Goal: Task Accomplishment & Management: Use online tool/utility

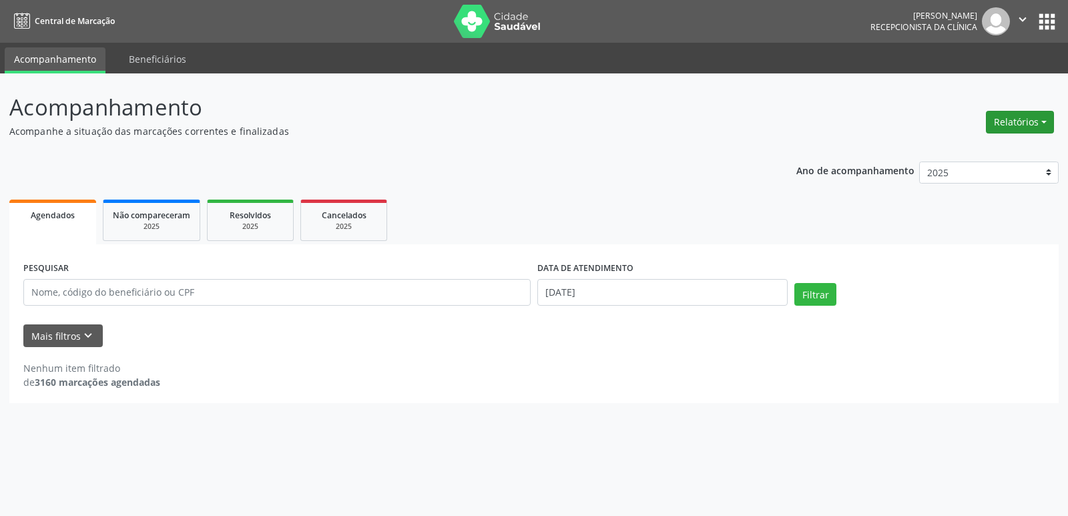
click at [1021, 119] on button "Relatórios" at bounding box center [1020, 122] width 68 height 23
click at [955, 150] on link "Agendamentos" at bounding box center [983, 151] width 144 height 19
select select "7"
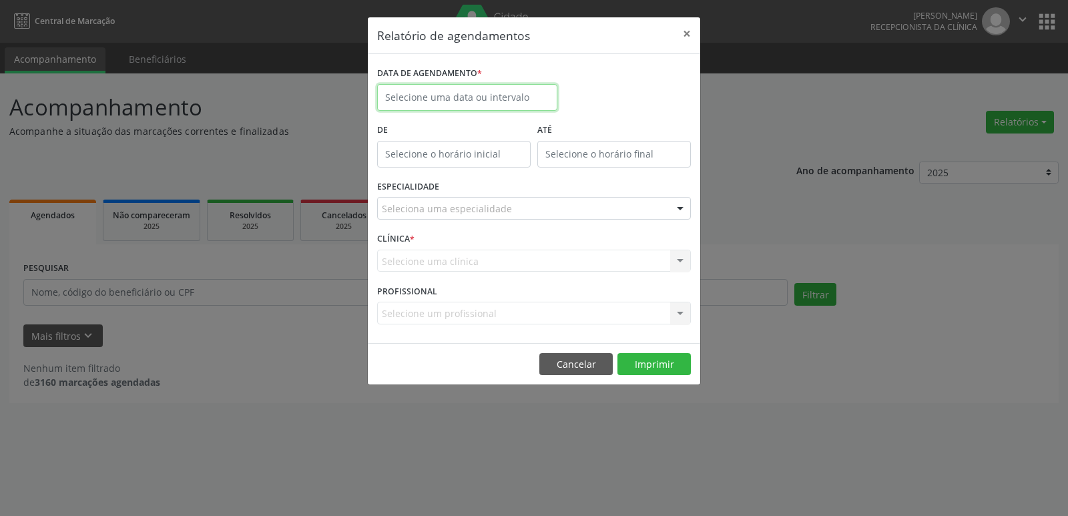
click at [469, 95] on input "text" at bounding box center [467, 97] width 180 height 27
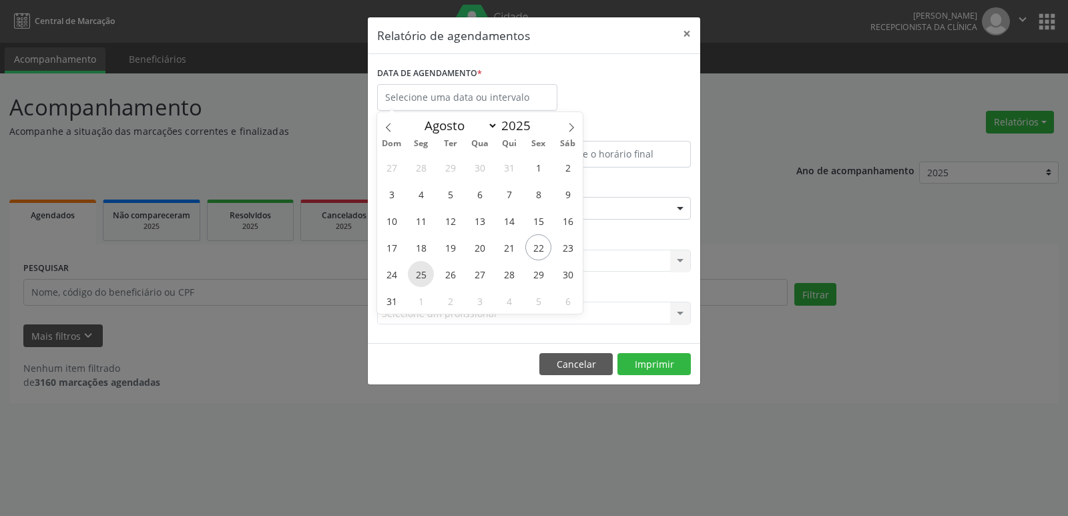
click at [419, 272] on span "25" at bounding box center [421, 274] width 26 height 26
type input "[DATE]"
click at [419, 272] on span "25" at bounding box center [421, 274] width 26 height 26
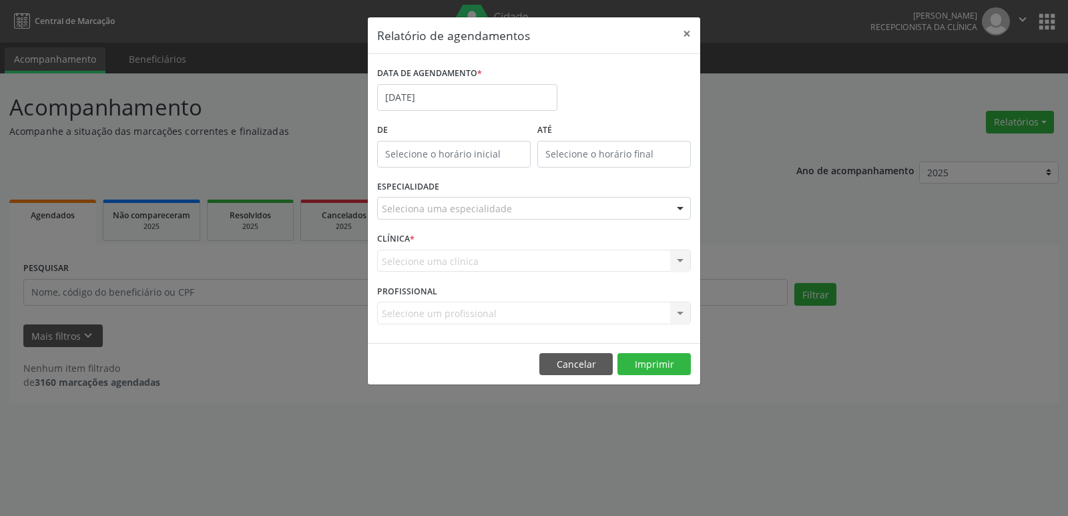
click at [675, 203] on div at bounding box center [680, 209] width 20 height 23
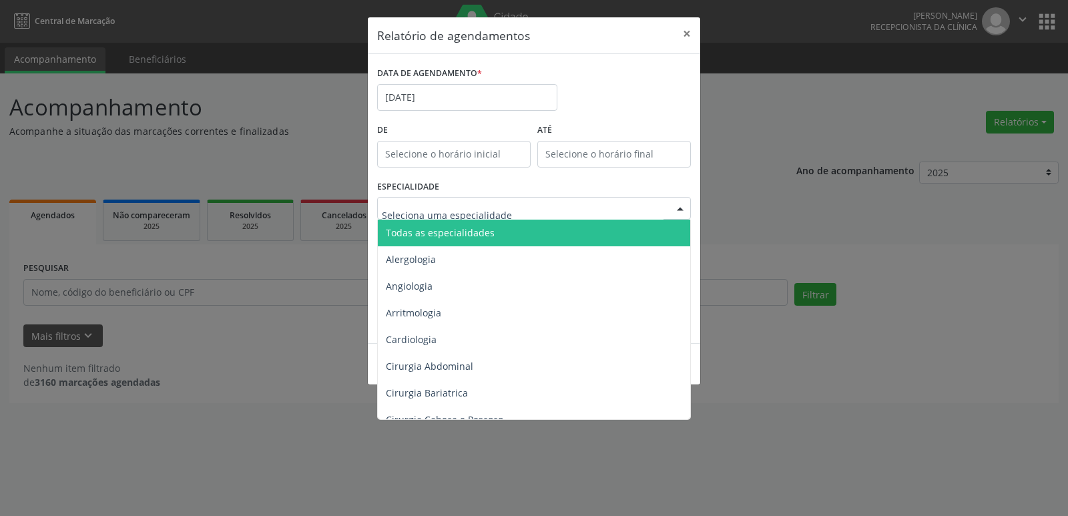
click at [531, 232] on span "Todas as especialidades" at bounding box center [535, 233] width 314 height 27
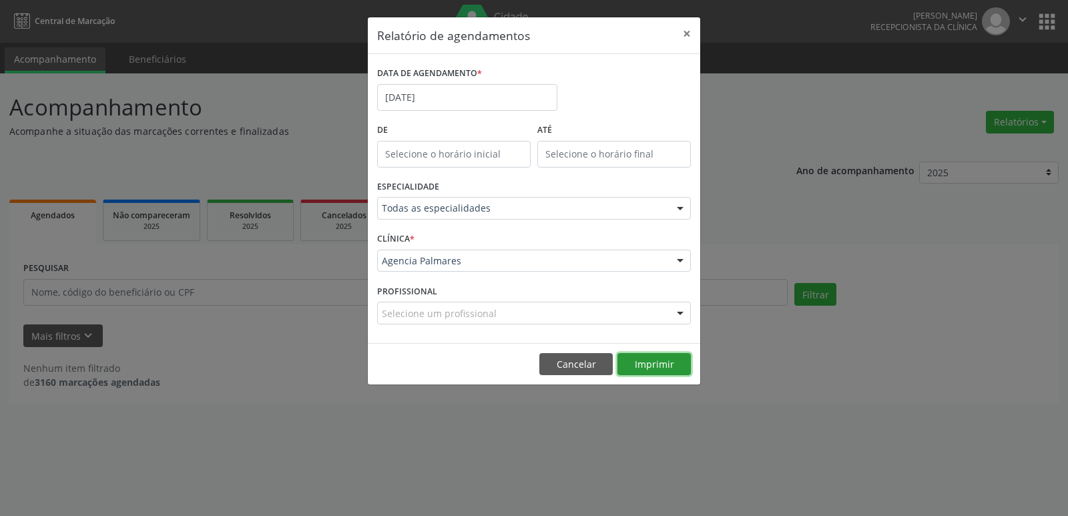
click at [650, 360] on button "Imprimir" at bounding box center [653, 364] width 73 height 23
click at [688, 34] on button "×" at bounding box center [687, 33] width 27 height 33
